Goal: Information Seeking & Learning: Learn about a topic

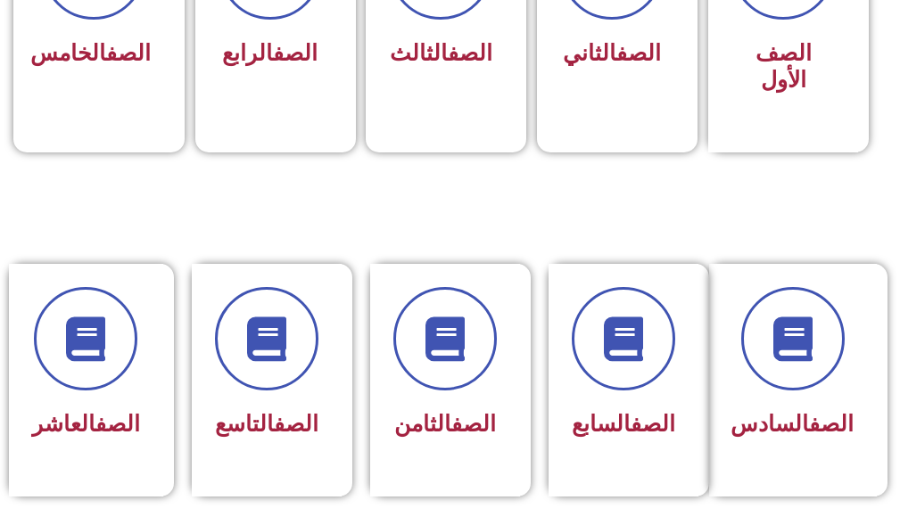
scroll to position [892, 0]
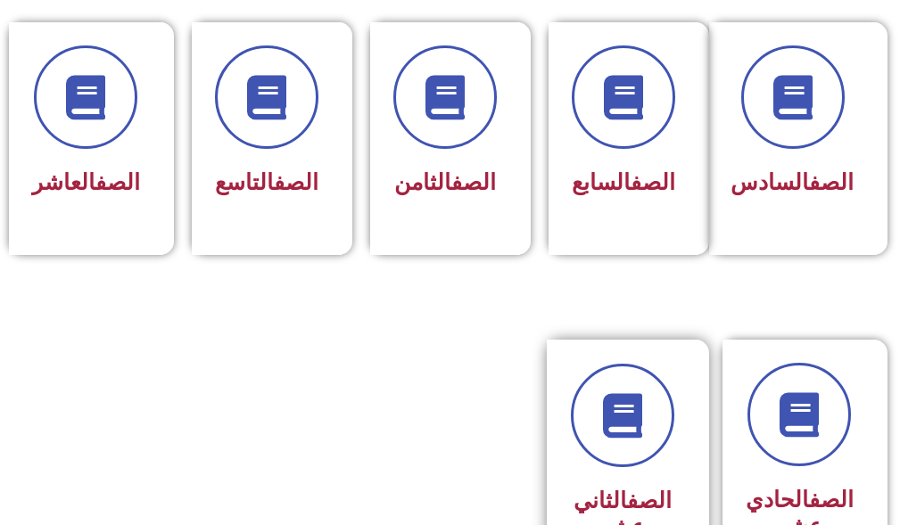
click at [567, 374] on div "الصف الثاني عشر" at bounding box center [623, 470] width 152 height 261
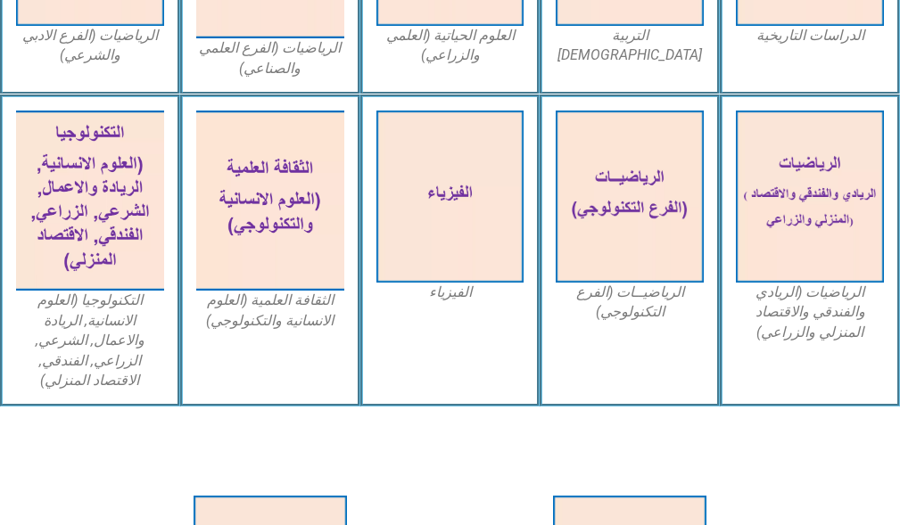
scroll to position [1062, 0]
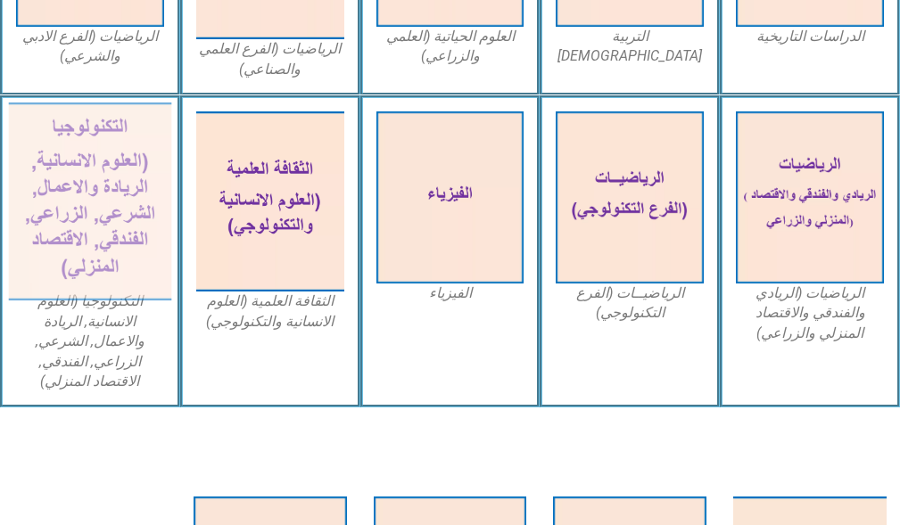
click at [82, 211] on img at bounding box center [90, 202] width 162 height 199
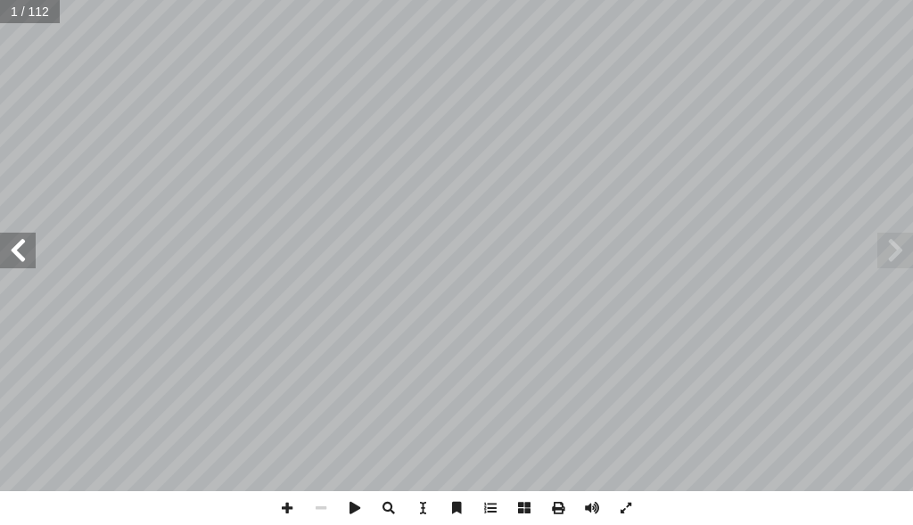
click at [27, 249] on span at bounding box center [18, 251] width 36 height 36
click at [6, 242] on span at bounding box center [18, 251] width 36 height 36
click at [7, 243] on span at bounding box center [18, 251] width 36 height 36
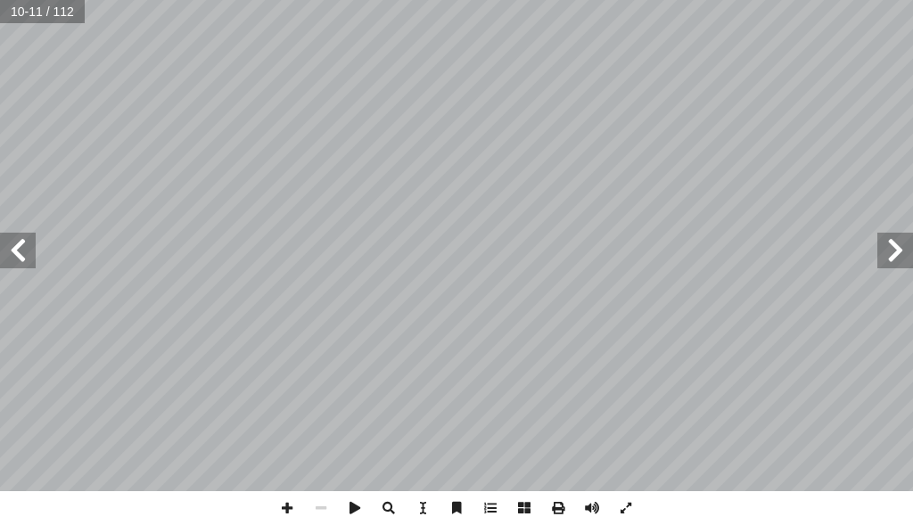
click at [7, 243] on span at bounding box center [18, 251] width 36 height 36
click at [317, 506] on span at bounding box center [321, 508] width 34 height 34
click at [20, 258] on span at bounding box center [18, 251] width 36 height 36
click at [284, 504] on span at bounding box center [287, 508] width 34 height 34
click at [400, 120] on html "الصفحة الرئيسية الصف الأول الصف الثاني الصف الثالث الصف الرابع الصف الخامس الصف…" at bounding box center [456, 60] width 913 height 120
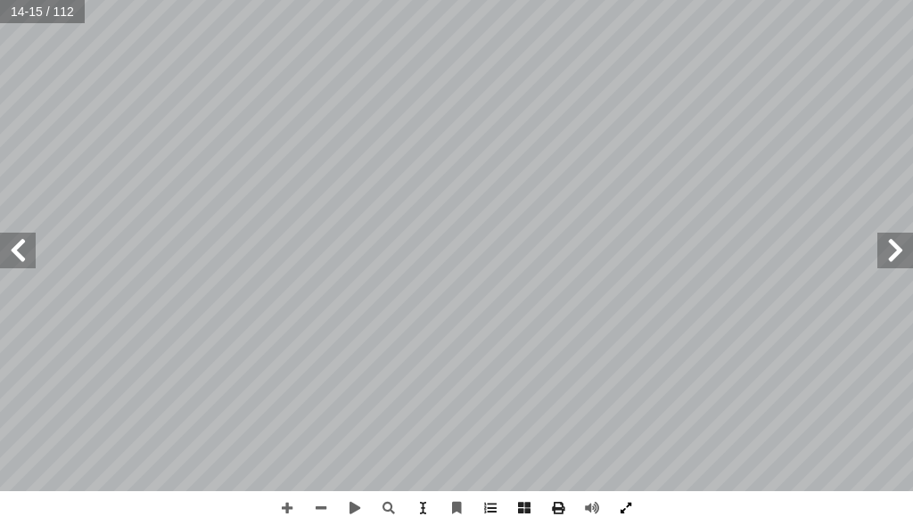
click at [630, 507] on div "1 ٠ نواع البيانات أ ا :) 5 نشاط ( تي: أ ا ي ما نفذ السابق، النشاط في المصمم الج…" at bounding box center [456, 262] width 913 height 525
click at [0, 256] on div "1 ٠ نواع البيانات أ ا :) 5 نشاط ( تي: أ ا ي ما نفذ السابق، النشاط في المصمم الج…" at bounding box center [456, 245] width 913 height 491
click at [11, 252] on span at bounding box center [18, 251] width 36 height 36
click at [568, 120] on html "الصفحة الرئيسية الصف الأول الصف الثاني الصف الثالث الصف الرابع الصف الخامس الصف…" at bounding box center [456, 60] width 913 height 120
click at [285, 504] on span at bounding box center [287, 508] width 34 height 34
